Goal: Task Accomplishment & Management: Manage account settings

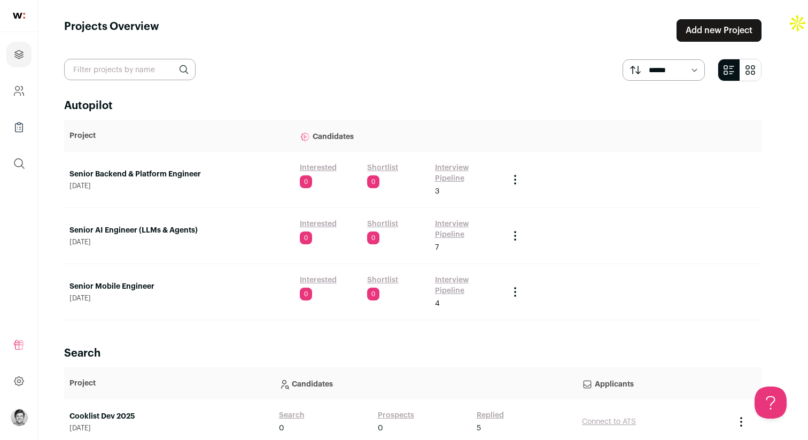
scroll to position [16, 0]
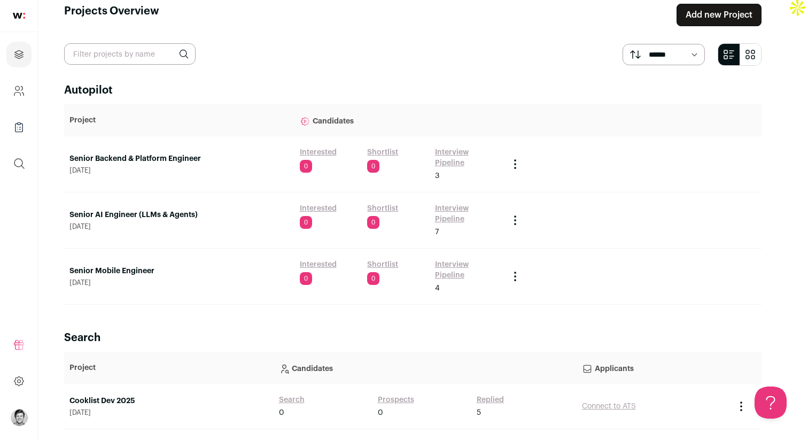
click at [461, 150] on link "Interview Pipeline" at bounding box center [467, 157] width 64 height 21
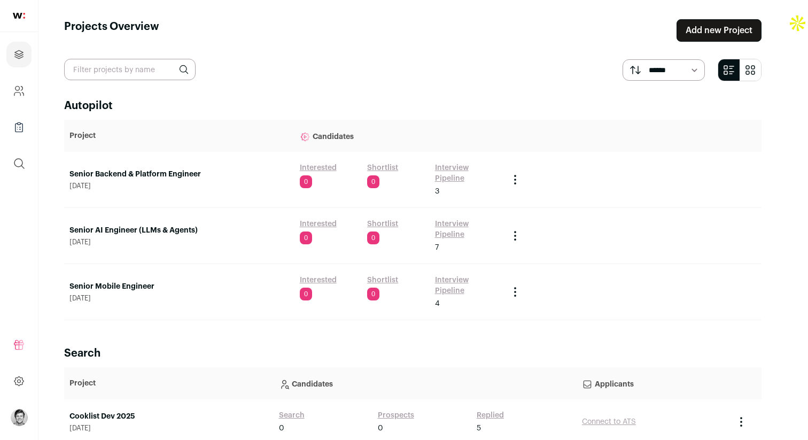
scroll to position [16, 0]
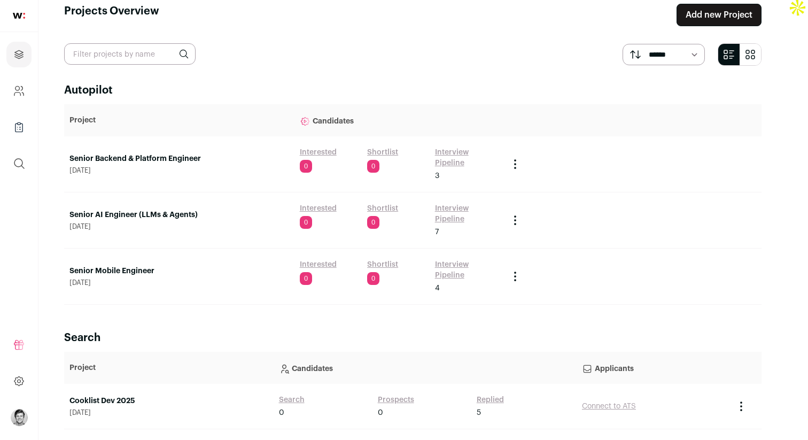
click at [453, 203] on link "Interview Pipeline" at bounding box center [467, 213] width 64 height 21
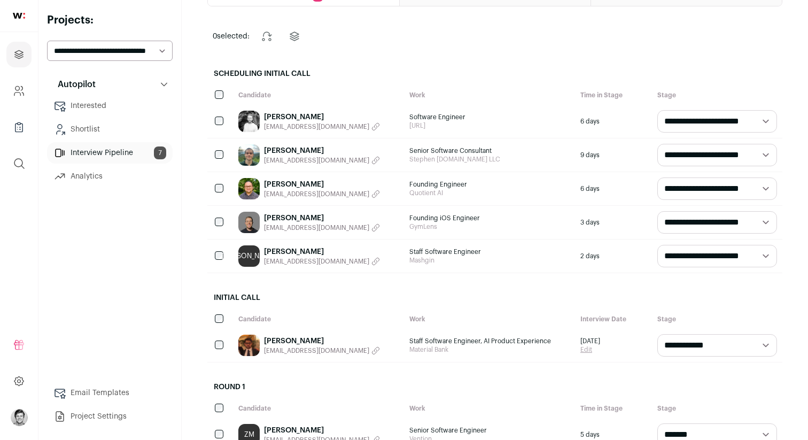
scroll to position [101, 0]
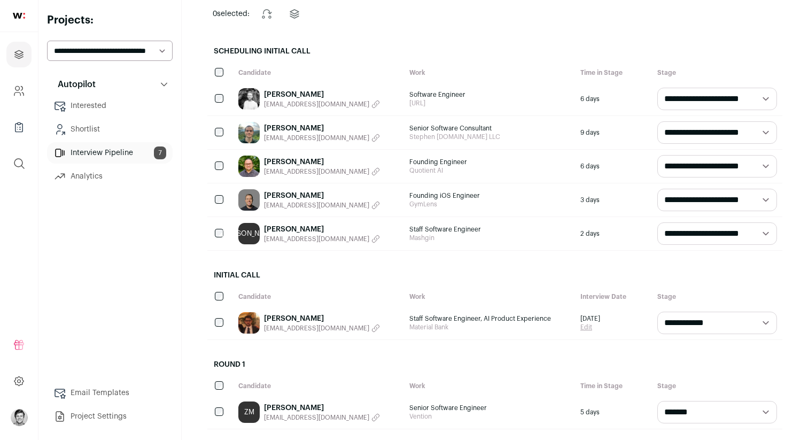
click at [743, 102] on select "**********" at bounding box center [718, 99] width 120 height 22
select select "**********"
click at [658, 88] on select "**********" at bounding box center [718, 99] width 120 height 22
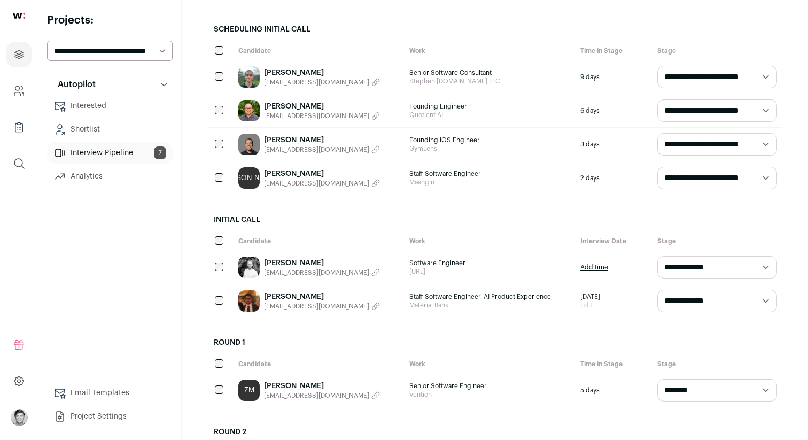
scroll to position [135, 0]
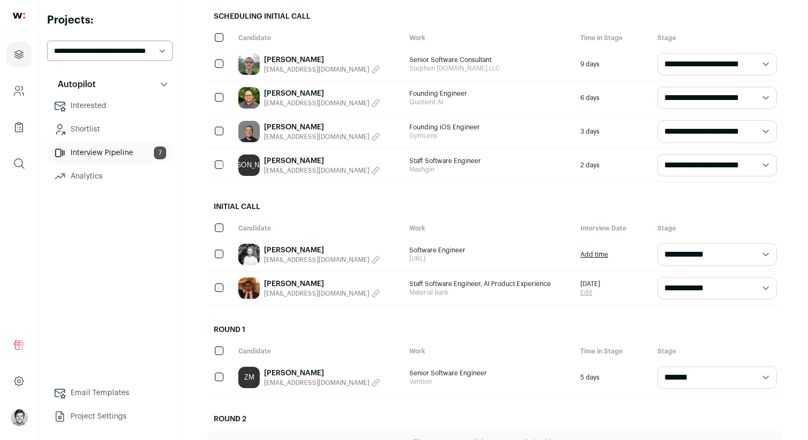
click at [280, 246] on link "[PERSON_NAME]" at bounding box center [322, 250] width 116 height 11
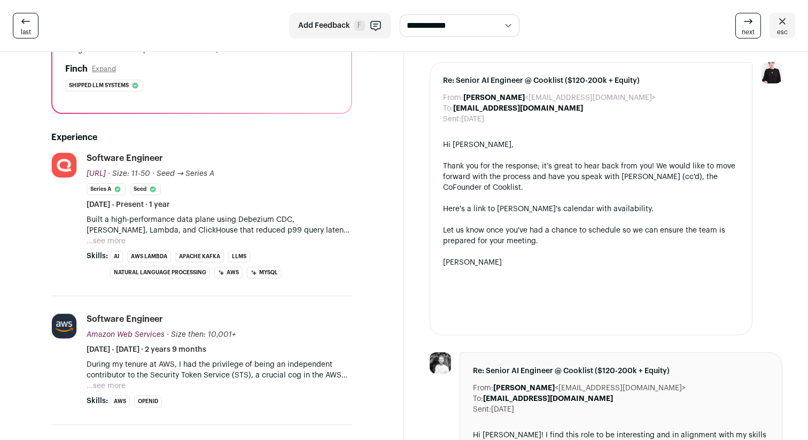
scroll to position [218, 0]
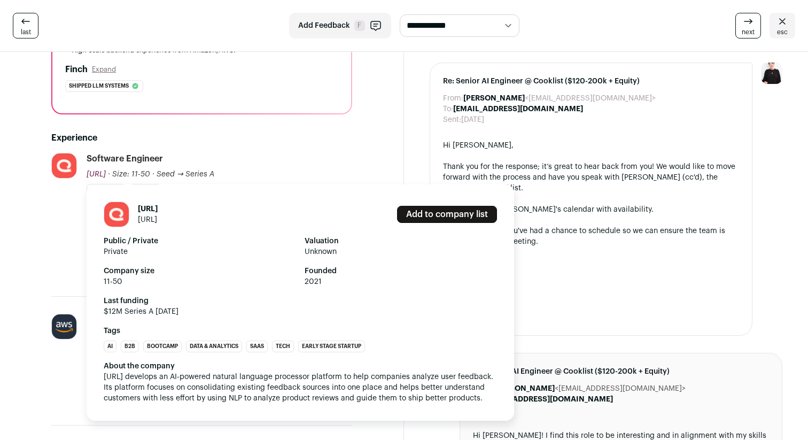
click at [151, 218] on link "unwrap.ai" at bounding box center [147, 219] width 19 height 7
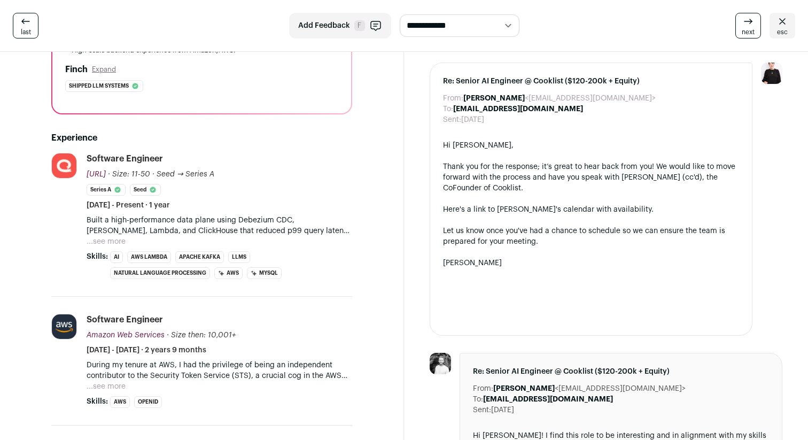
click at [118, 242] on button "...see more" at bounding box center [106, 241] width 39 height 11
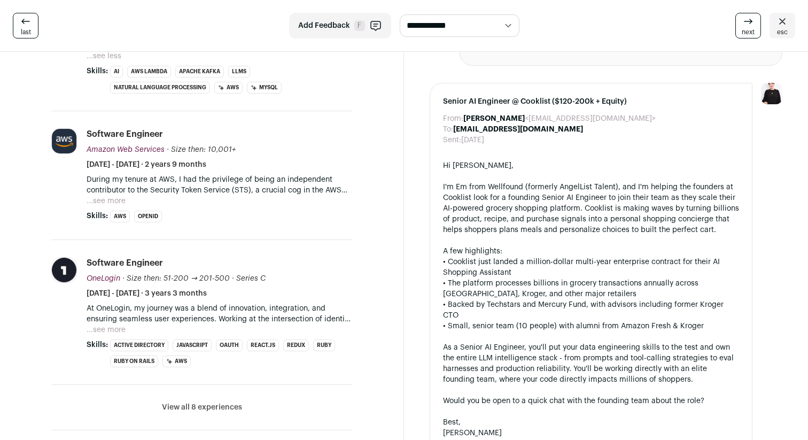
scroll to position [629, 0]
click at [112, 203] on button "...see more" at bounding box center [106, 200] width 39 height 11
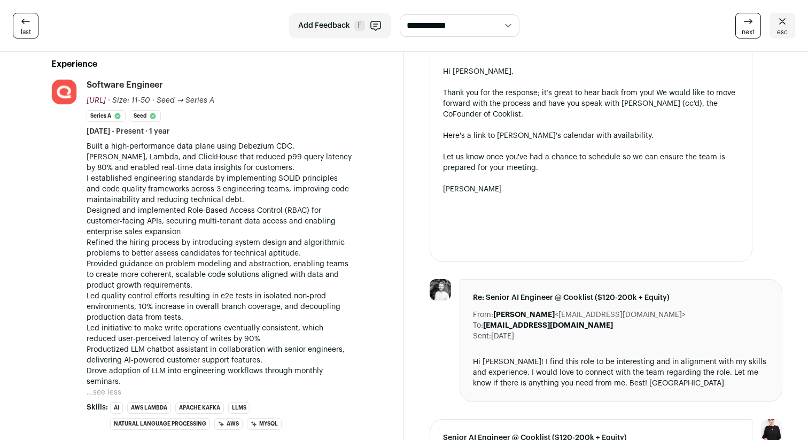
scroll to position [284, 0]
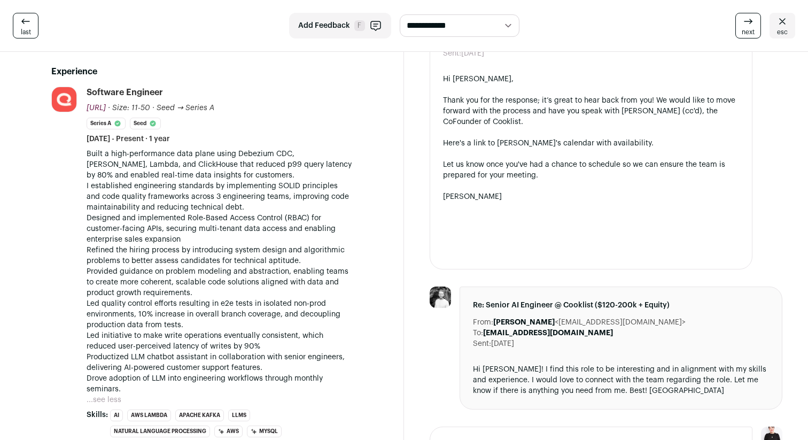
click at [245, 215] on p "Designed and implemented Role-Based Access Control (RBAC) for customer-facing A…" at bounding box center [220, 239] width 266 height 53
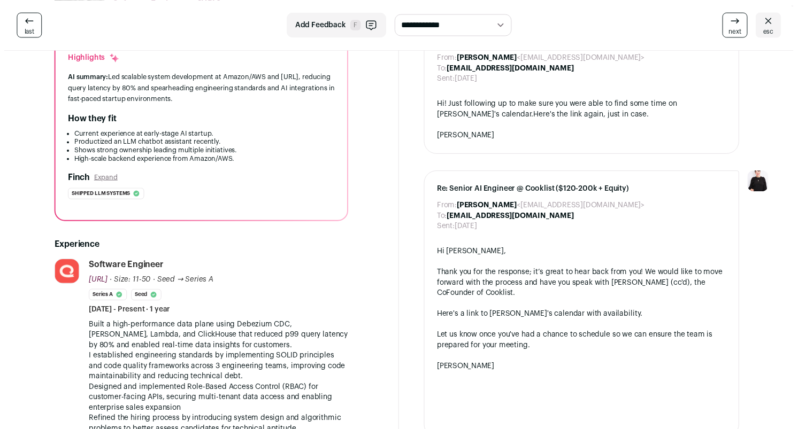
scroll to position [0, 0]
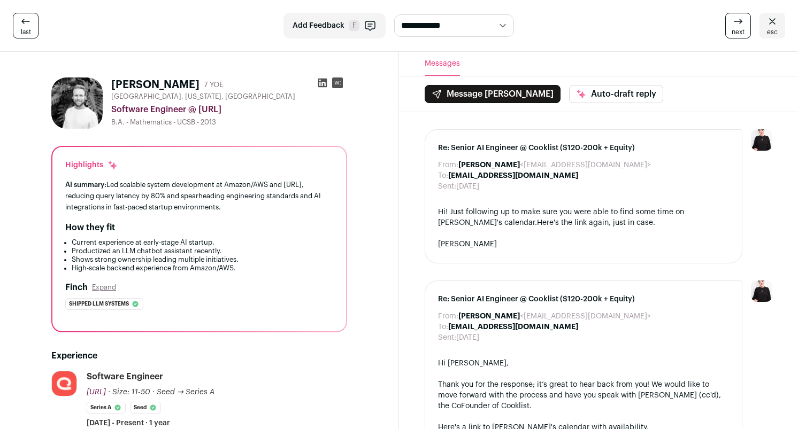
click at [29, 21] on icon at bounding box center [25, 21] width 13 height 13
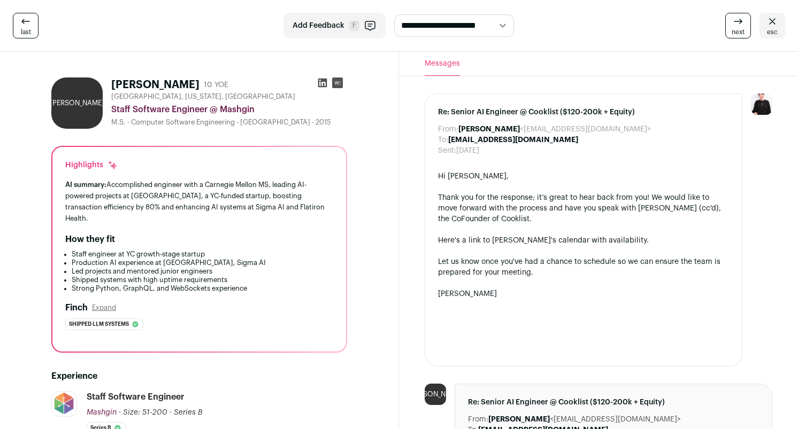
click at [772, 21] on icon at bounding box center [772, 21] width 6 height 6
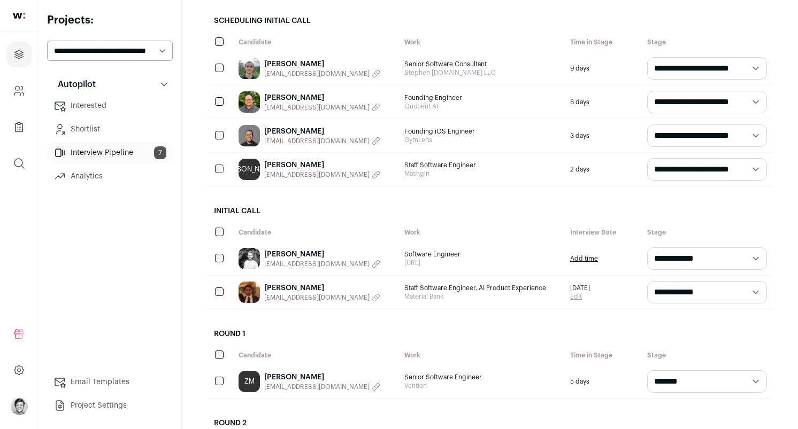
scroll to position [140, 0]
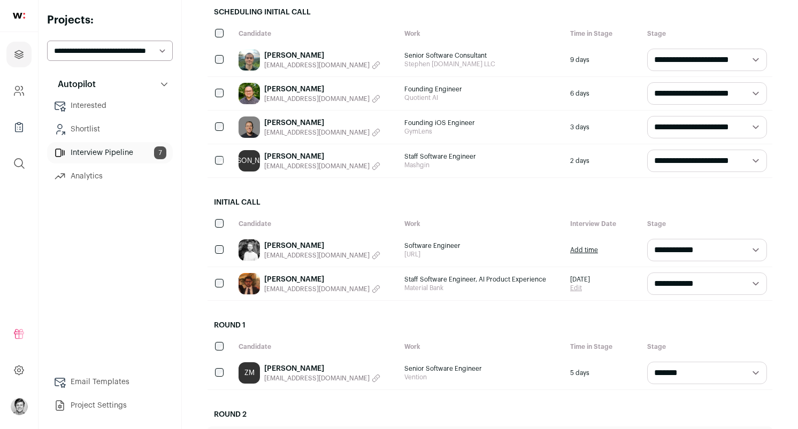
click at [151, 44] on select "**********" at bounding box center [110, 51] width 126 height 20
select select "*****"
click at [47, 41] on select "**********" at bounding box center [110, 51] width 126 height 20
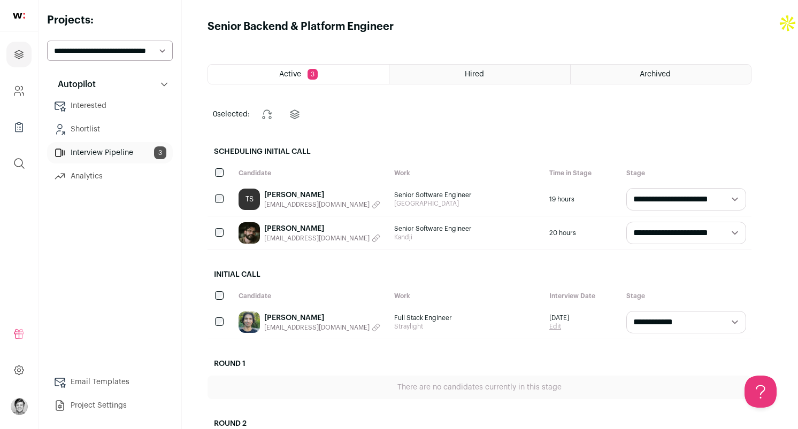
click at [288, 315] on link "[PERSON_NAME]" at bounding box center [322, 318] width 116 height 11
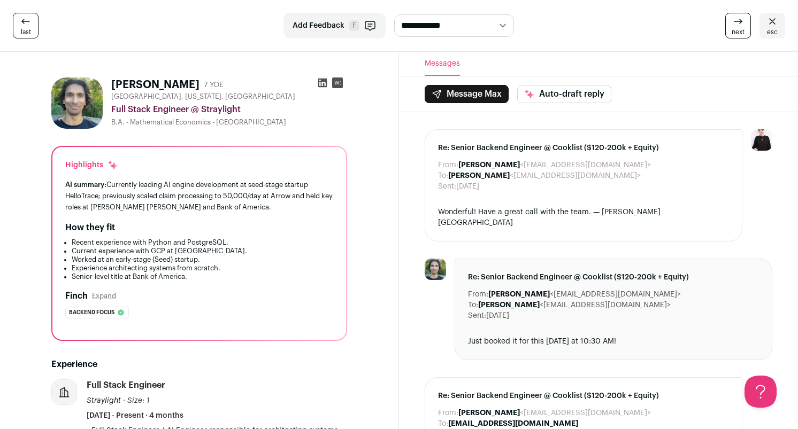
click at [322, 84] on icon at bounding box center [322, 83] width 11 height 11
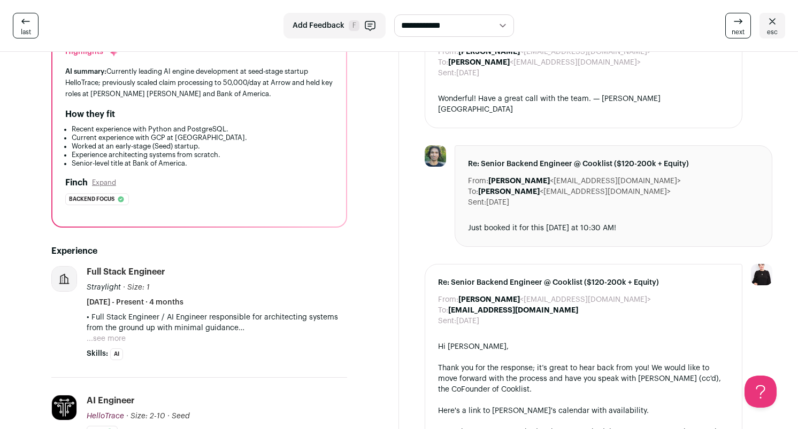
scroll to position [320, 0]
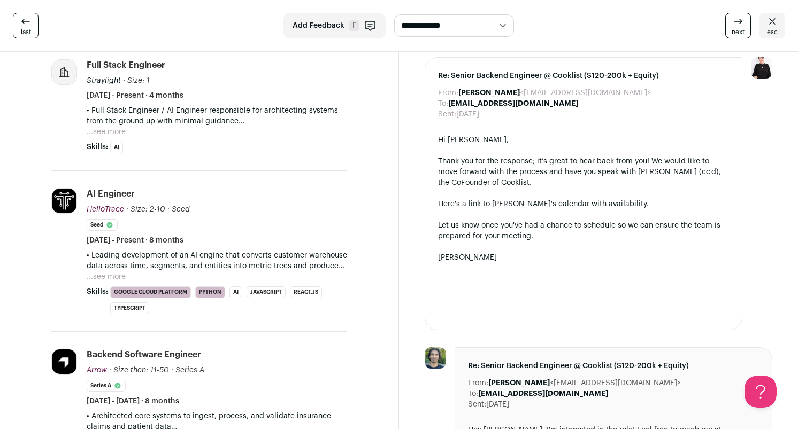
click at [769, 22] on icon at bounding box center [772, 21] width 13 height 13
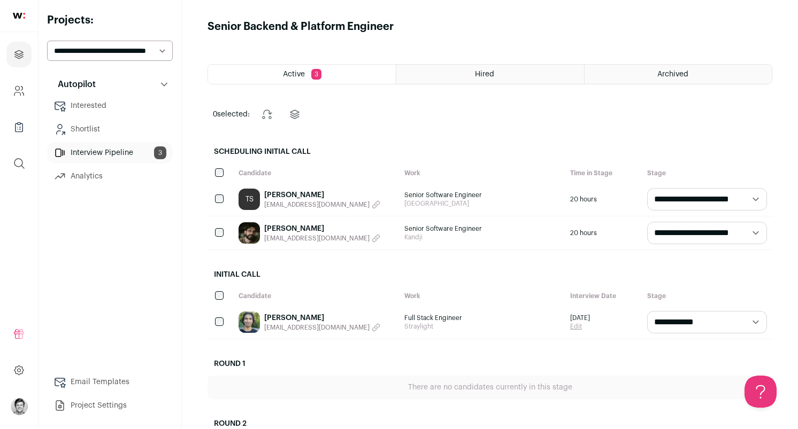
click at [291, 197] on link "Tzach Shabtay" at bounding box center [322, 195] width 116 height 11
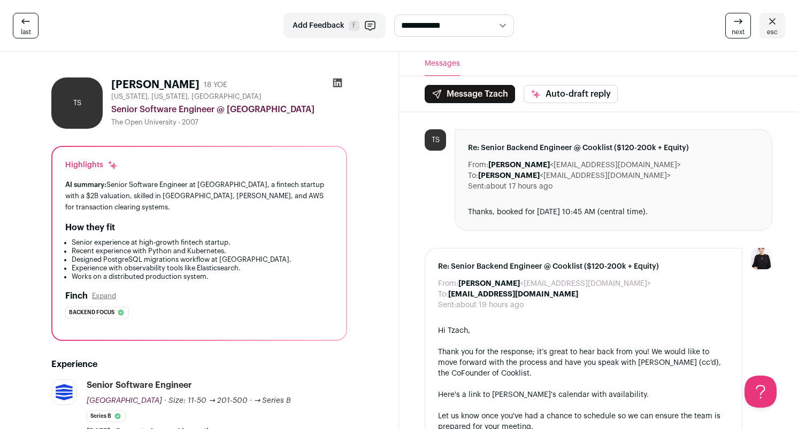
click at [766, 29] on link "esc" at bounding box center [772, 26] width 26 height 26
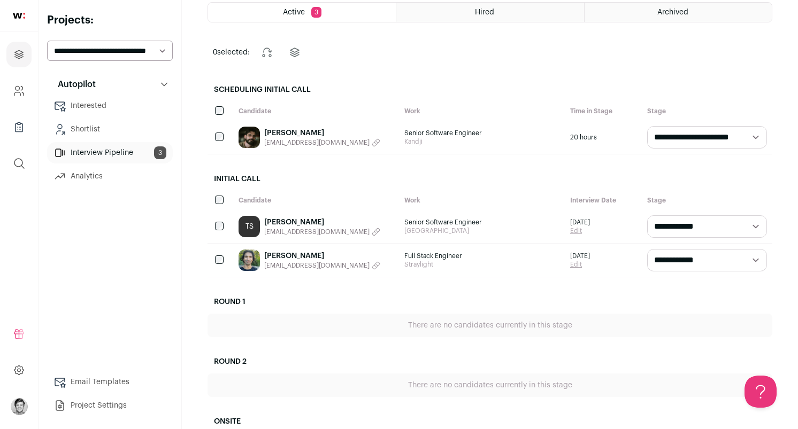
scroll to position [69, 0]
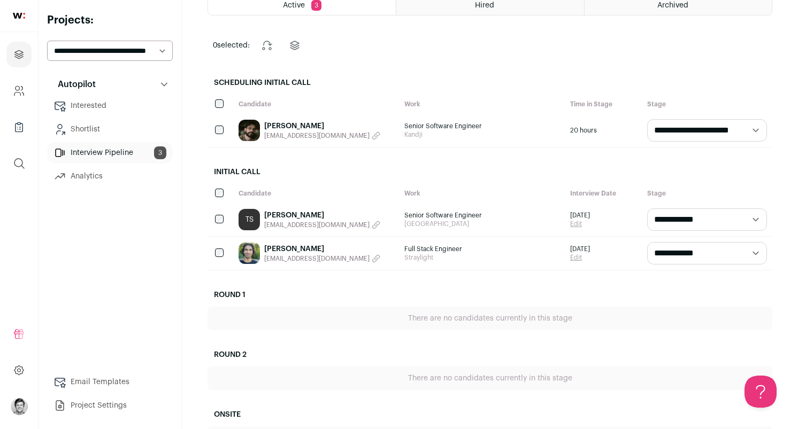
click at [283, 213] on link "Tzach Shabtay" at bounding box center [322, 215] width 116 height 11
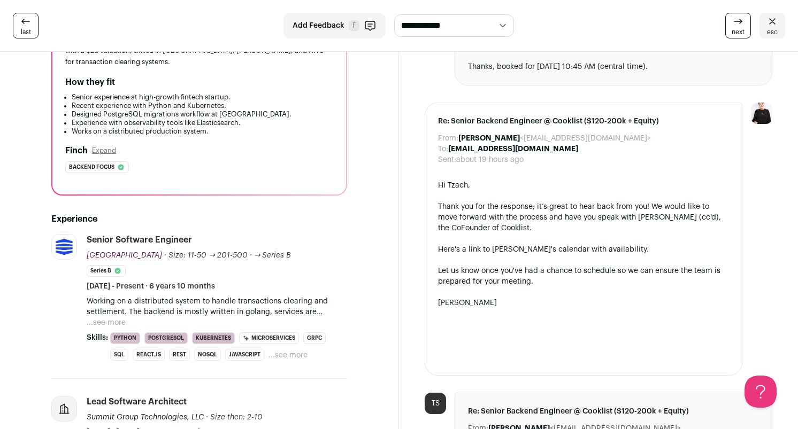
scroll to position [146, 0]
click at [172, 110] on li "Designed PostgreSQL migrations workflow at Clear Street." at bounding box center [202, 114] width 261 height 9
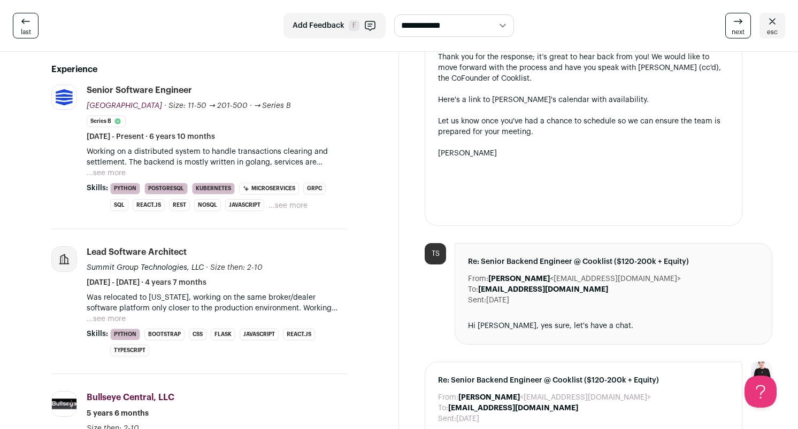
scroll to position [0, 0]
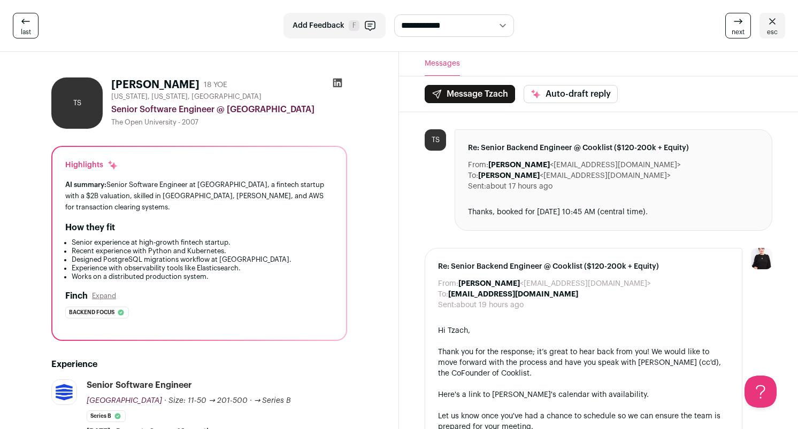
click at [775, 22] on icon at bounding box center [772, 21] width 13 height 13
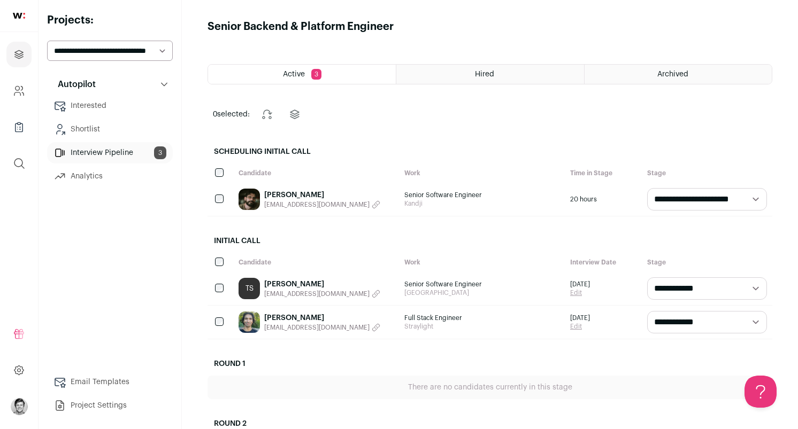
click at [291, 317] on link "Max Mattappillil" at bounding box center [322, 318] width 116 height 11
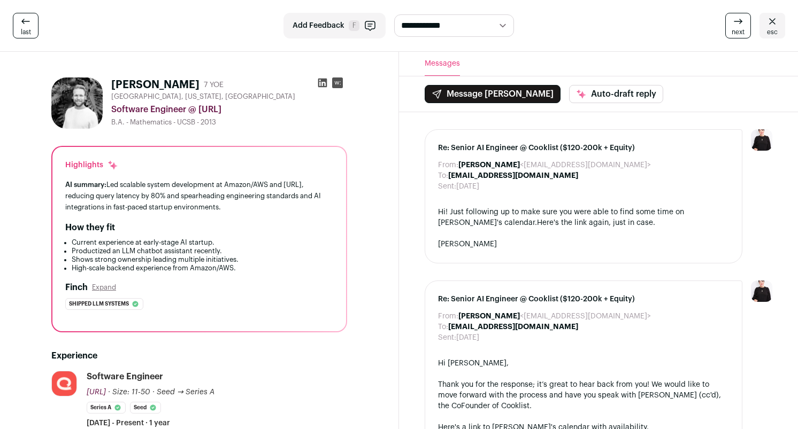
click at [772, 25] on icon at bounding box center [772, 21] width 13 height 13
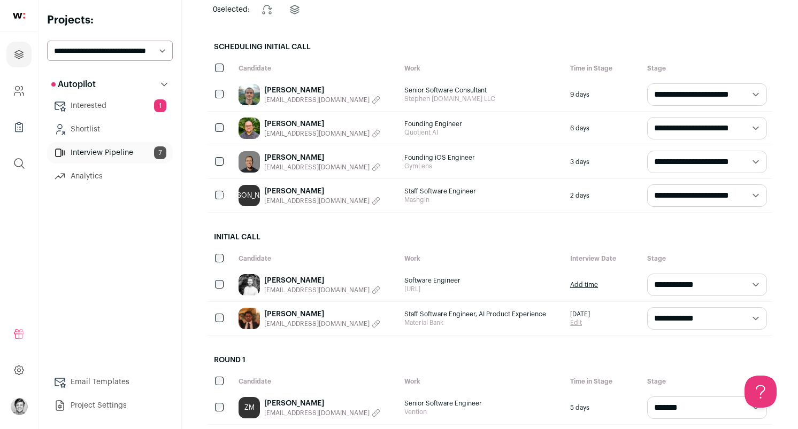
scroll to position [106, 0]
click at [283, 277] on link "[PERSON_NAME]" at bounding box center [322, 279] width 116 height 11
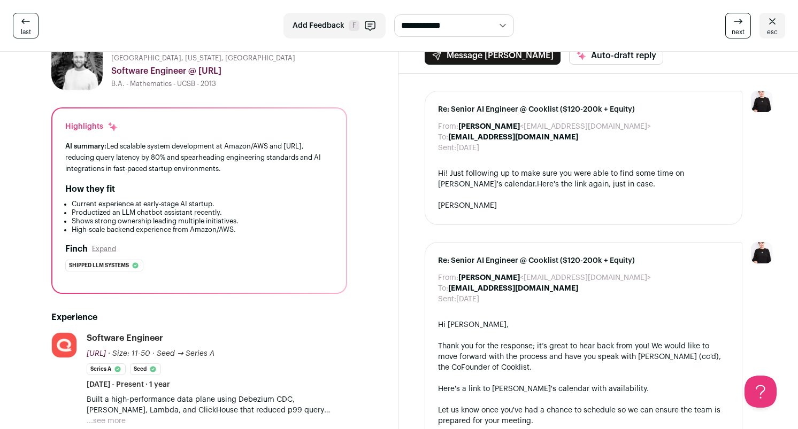
scroll to position [26, 0]
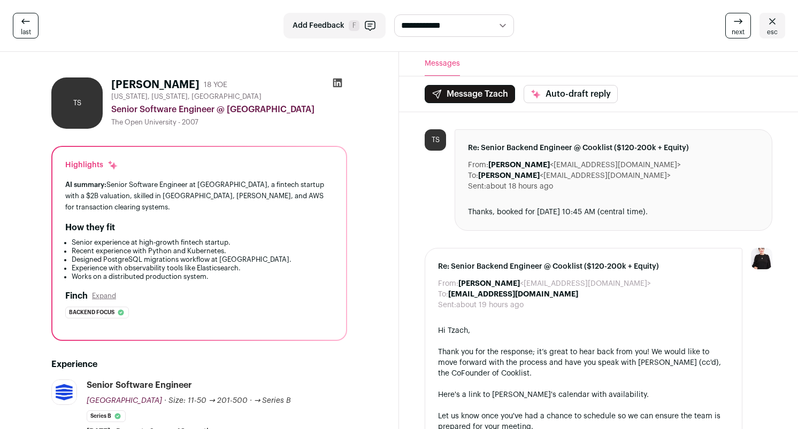
click at [335, 82] on icon at bounding box center [337, 83] width 9 height 9
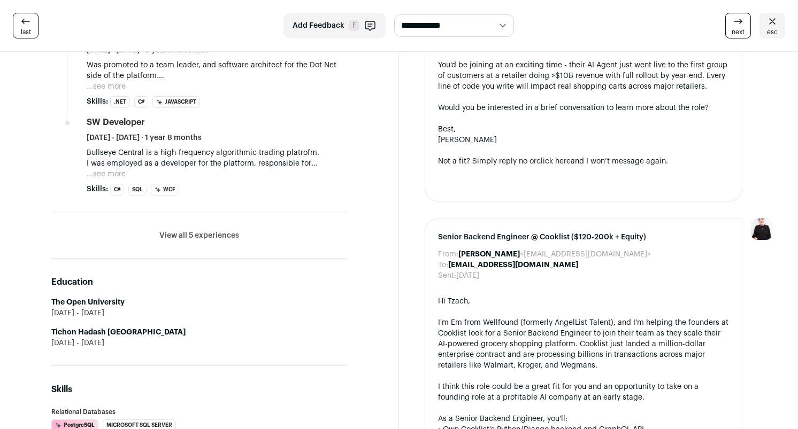
scroll to position [634, 0]
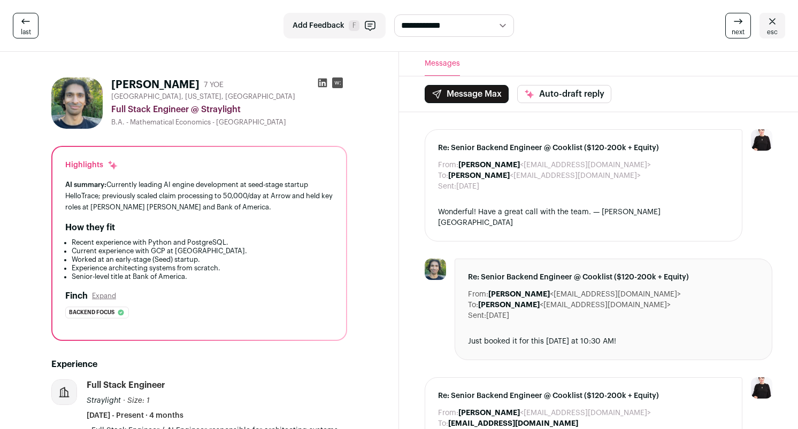
click at [326, 82] on icon at bounding box center [322, 83] width 9 height 9
click at [476, 95] on button "Message Max" at bounding box center [467, 94] width 84 height 18
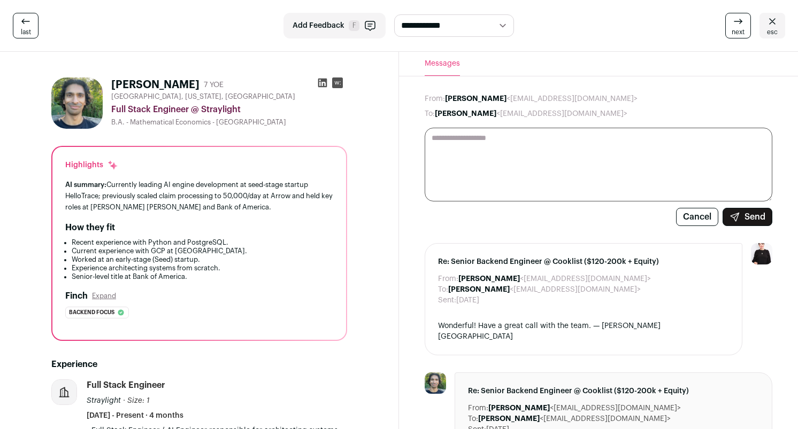
click at [689, 214] on button "Cancel" at bounding box center [697, 217] width 42 height 18
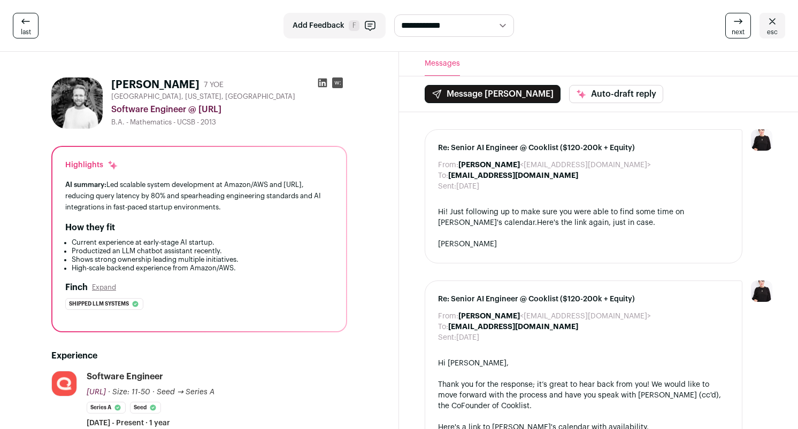
click at [772, 19] on icon at bounding box center [772, 21] width 13 height 13
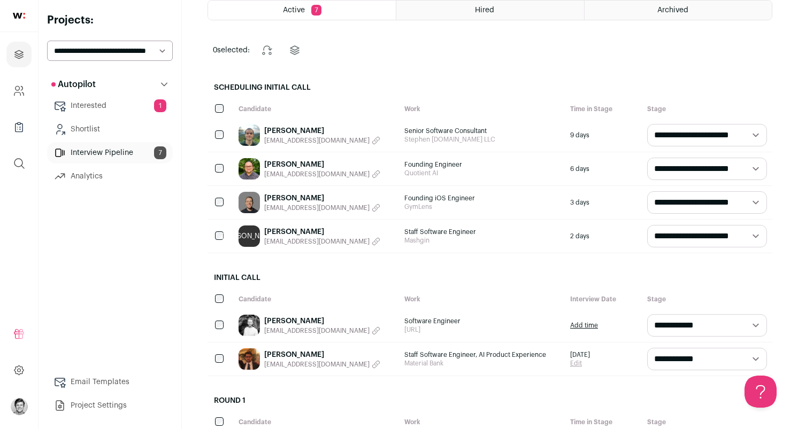
scroll to position [65, 0]
